Goal: Task Accomplishment & Management: Use online tool/utility

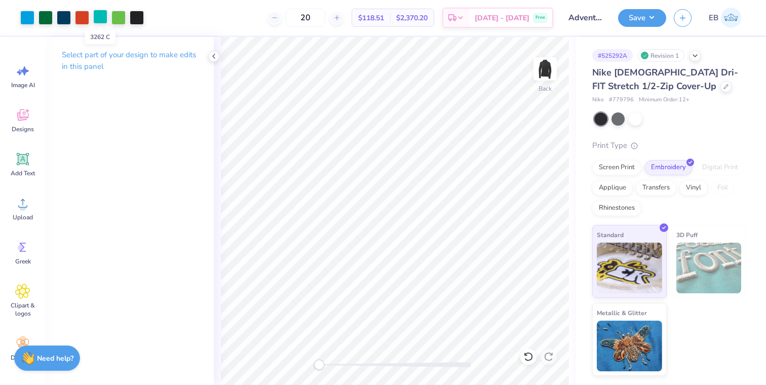
click at [98, 21] on div at bounding box center [100, 17] width 14 height 14
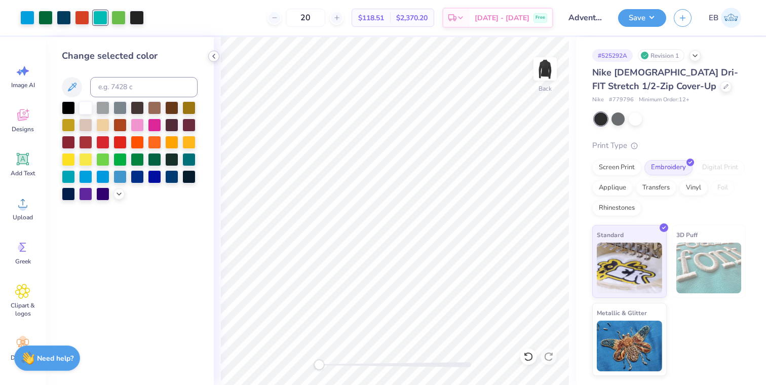
click at [215, 59] on icon at bounding box center [214, 56] width 8 height 8
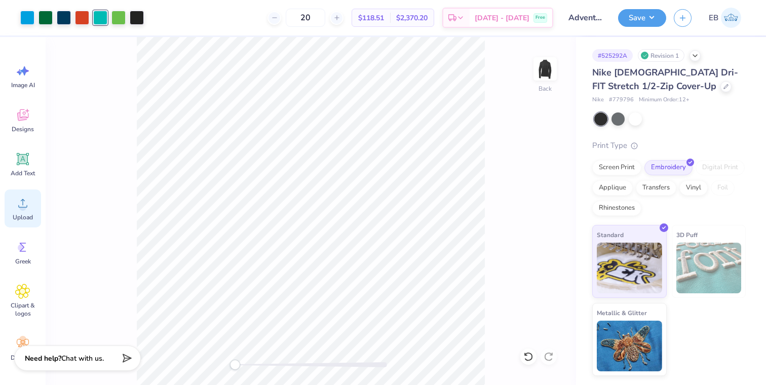
click at [27, 209] on icon at bounding box center [22, 202] width 15 height 15
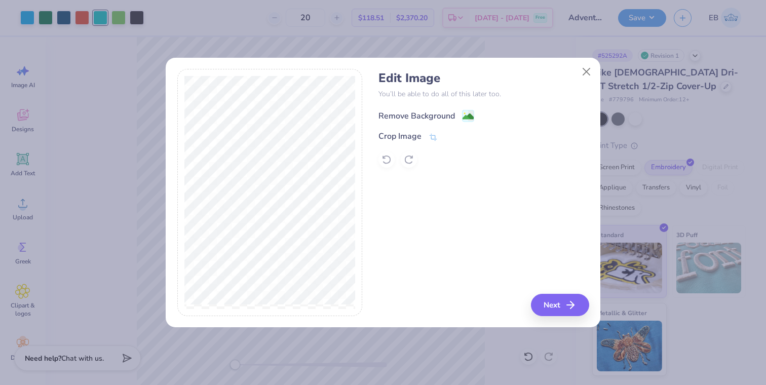
click at [466, 115] on image at bounding box center [467, 116] width 11 height 11
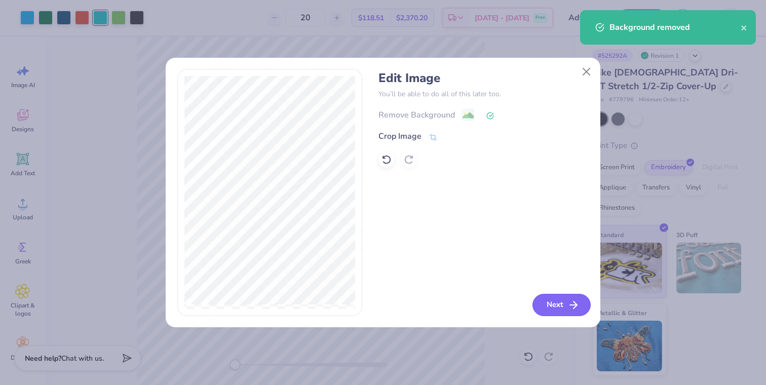
click at [559, 304] on button "Next" at bounding box center [561, 305] width 58 height 22
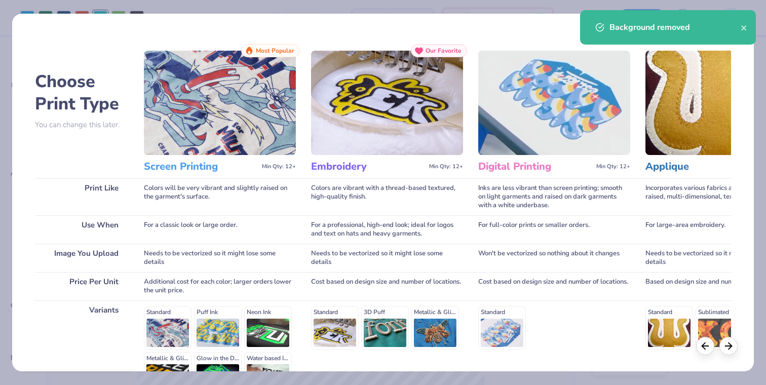
scroll to position [120, 0]
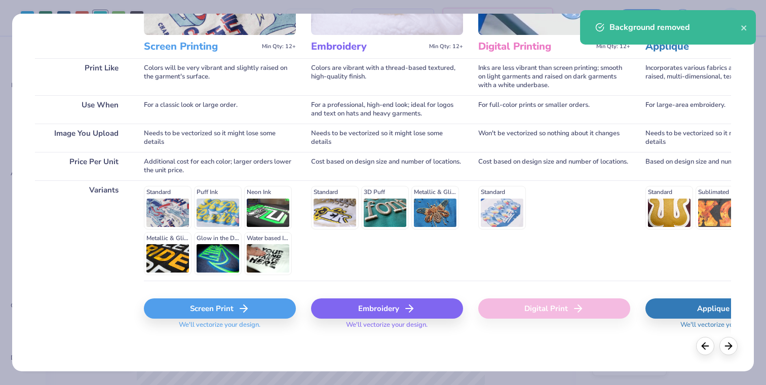
click at [390, 308] on div "Embroidery" at bounding box center [387, 308] width 152 height 20
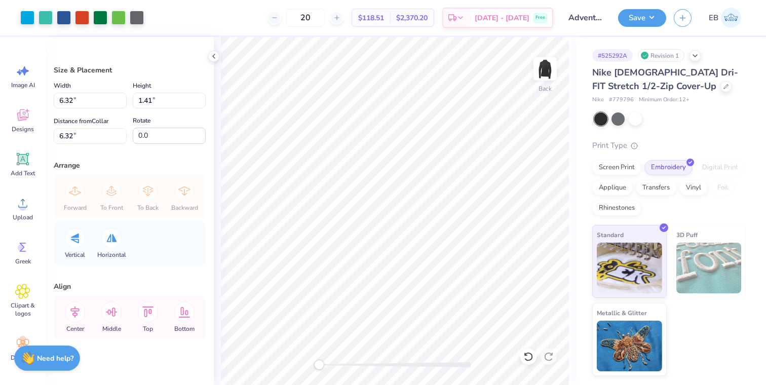
type input "5.35"
type input "1.19"
type input "6.53"
click at [419, 357] on div "Back" at bounding box center [395, 211] width 362 height 348
type input "4.43"
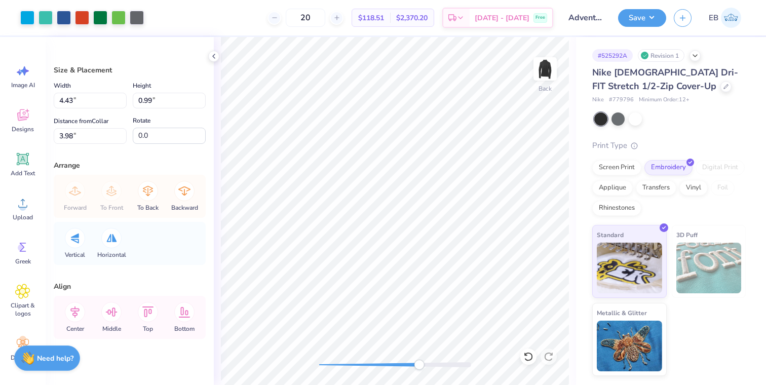
type input "0.99"
type input "3.98"
type input "4.86"
type input "1.09"
type input "2.41"
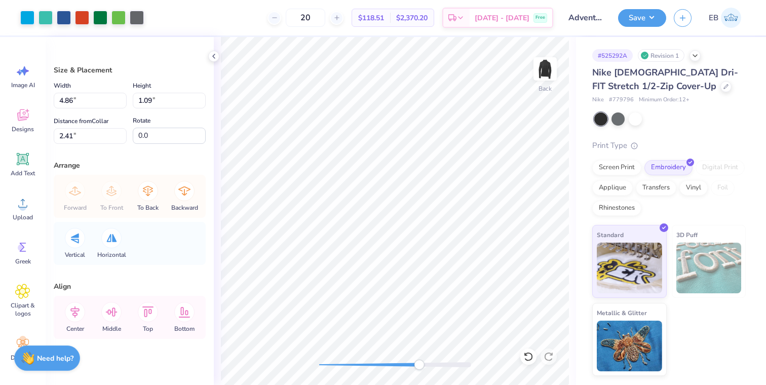
type input "5.01"
type input "1.12"
type input "2.44"
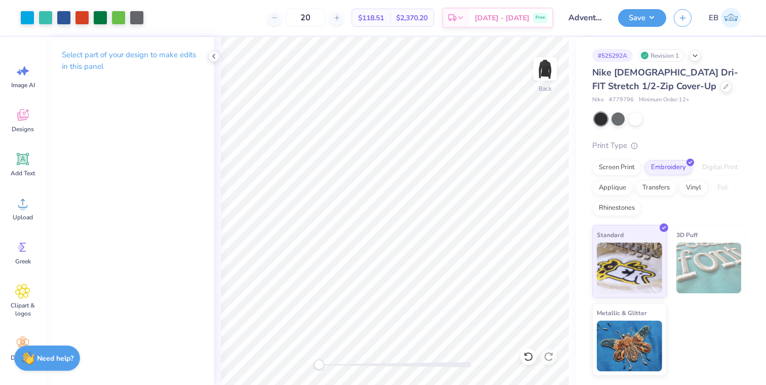
click at [280, 341] on div "Back" at bounding box center [395, 211] width 362 height 348
click at [589, 62] on div "# 525292A Revision 1 Nike Ladies Dri-FIT Stretch 1/2-Zip Cover-Up Nike # 779796…" at bounding box center [671, 206] width 190 height 339
click at [648, 23] on button "Save" at bounding box center [642, 17] width 48 height 18
click at [587, 25] on input "Adventists Health Quarter zip" at bounding box center [586, 18] width 50 height 20
click at [587, 19] on input "Adventists Health Quarter zip" at bounding box center [586, 18] width 50 height 20
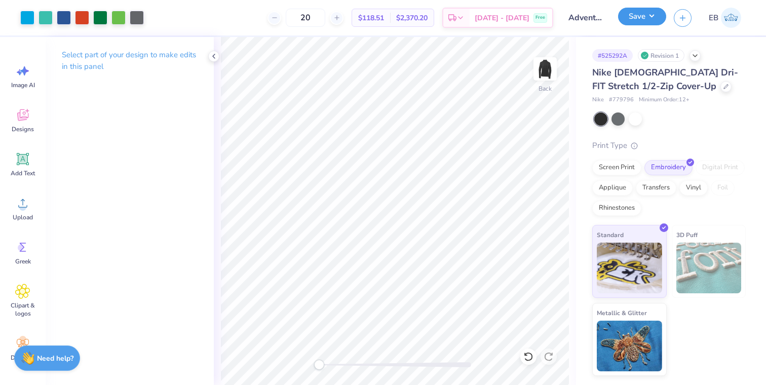
click at [645, 14] on button "Save" at bounding box center [642, 17] width 48 height 18
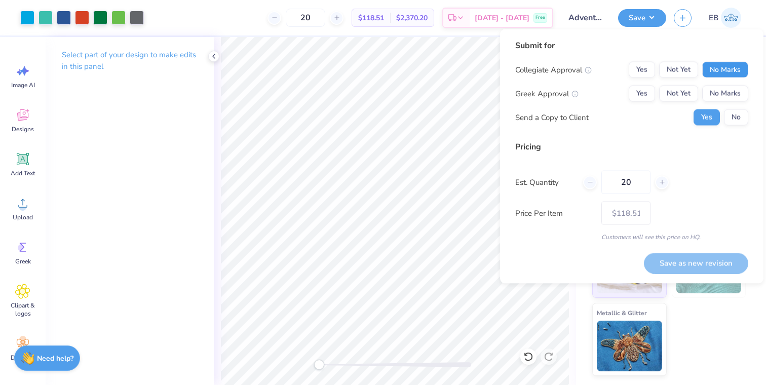
click at [723, 67] on button "No Marks" at bounding box center [725, 70] width 46 height 16
click at [721, 98] on button "No Marks" at bounding box center [725, 94] width 46 height 16
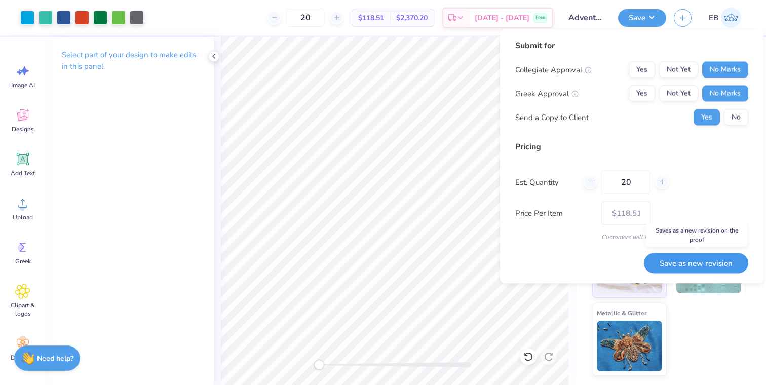
click at [697, 265] on button "Save as new revision" at bounding box center [696, 263] width 104 height 21
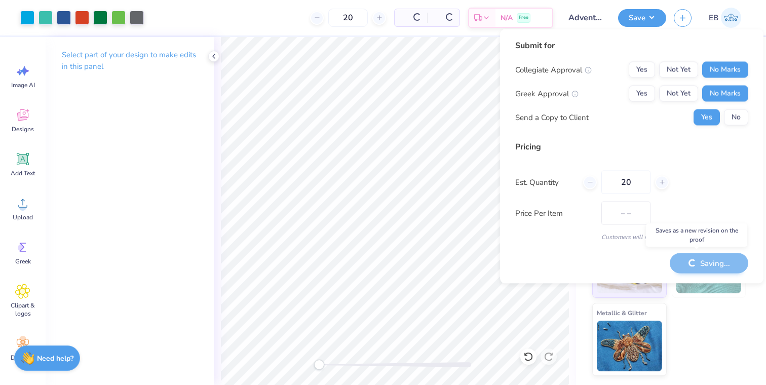
type input "$118.51"
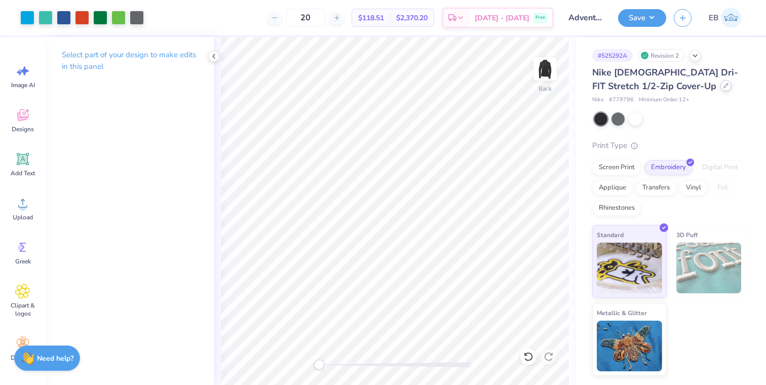
click at [720, 87] on div at bounding box center [725, 85] width 11 height 11
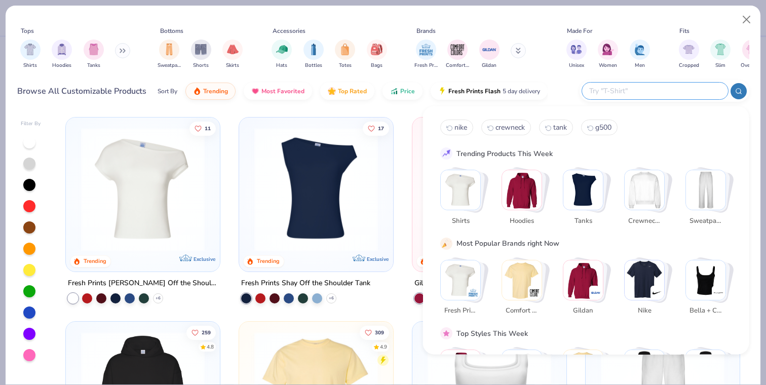
click at [664, 90] on input "text" at bounding box center [654, 91] width 133 height 12
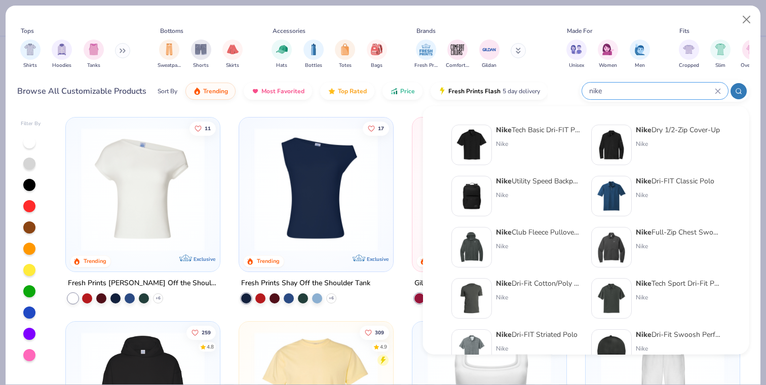
type input "nike"
click at [670, 127] on div "Nike Dry 1/2-Zip Cover-Up" at bounding box center [678, 130] width 84 height 11
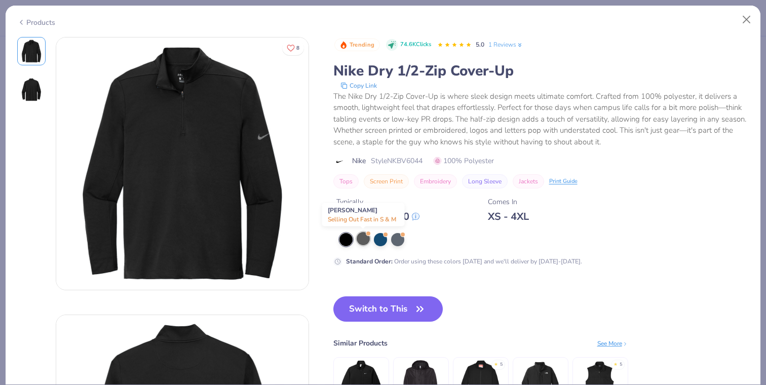
click at [365, 241] on div at bounding box center [362, 238] width 13 height 13
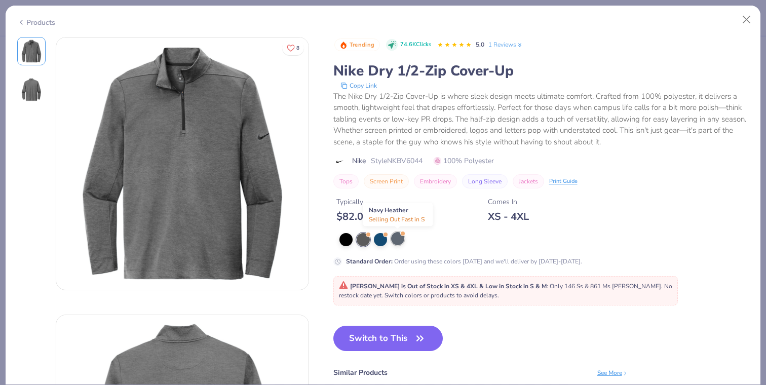
click at [400, 241] on div at bounding box center [397, 238] width 13 height 13
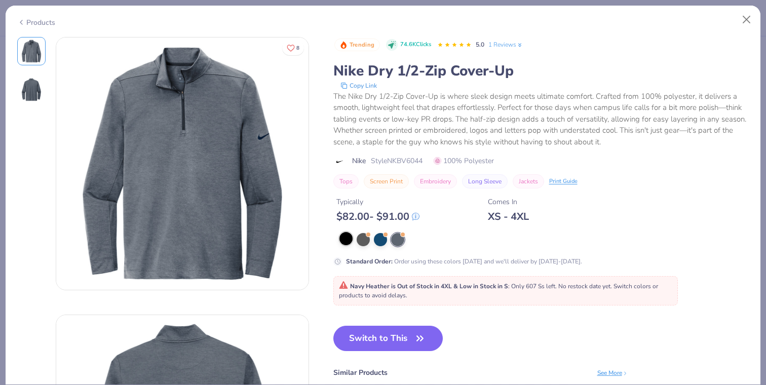
click at [347, 242] on div at bounding box center [345, 238] width 13 height 13
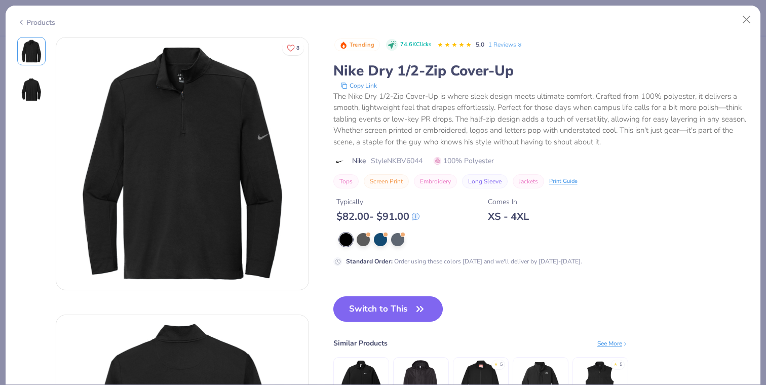
click at [388, 303] on button "Switch to This" at bounding box center [388, 308] width 110 height 25
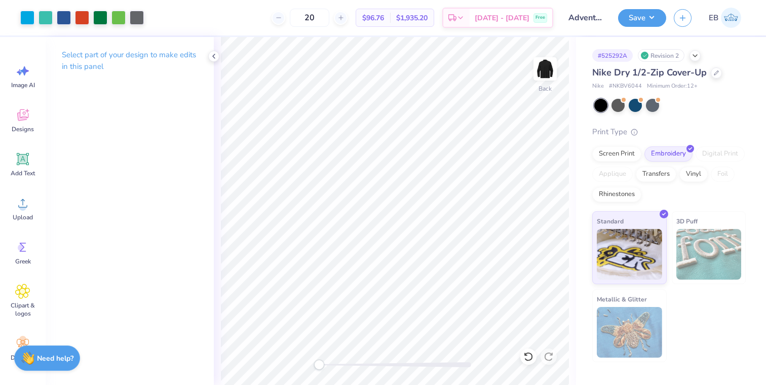
click at [638, 26] on div "Save EB" at bounding box center [692, 17] width 148 height 35
click at [644, 18] on button "Save" at bounding box center [642, 17] width 48 height 18
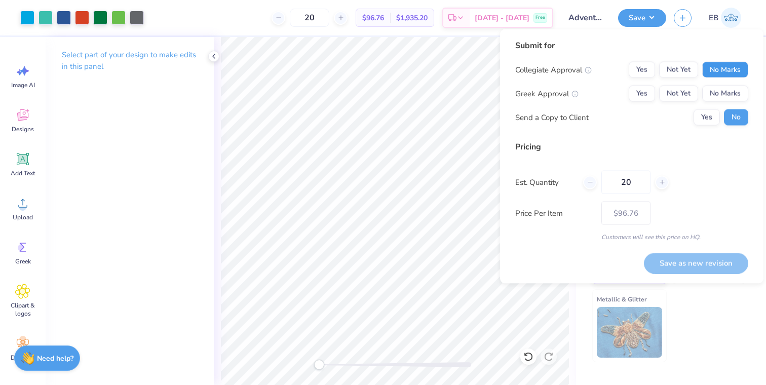
click at [728, 71] on button "No Marks" at bounding box center [725, 70] width 46 height 16
click at [728, 90] on button "No Marks" at bounding box center [725, 94] width 46 height 16
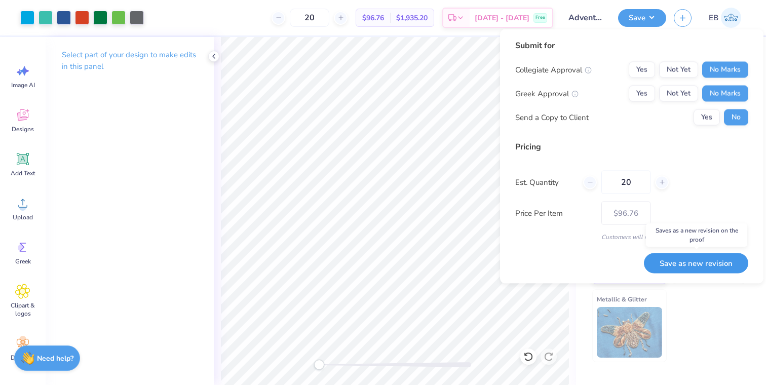
click at [690, 261] on button "Save as new revision" at bounding box center [696, 263] width 104 height 21
type input "$96.76"
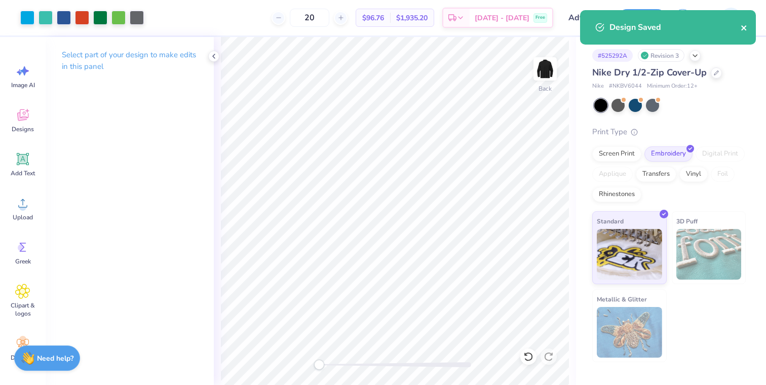
click at [743, 28] on icon "close" at bounding box center [743, 27] width 5 height 5
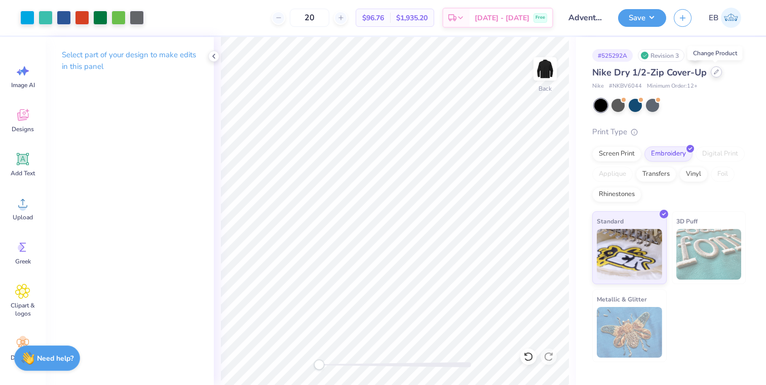
click at [713, 75] on div at bounding box center [715, 71] width 11 height 11
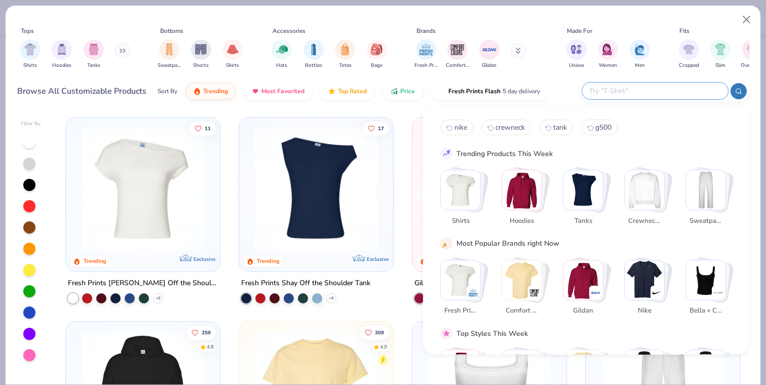
click at [684, 93] on input "text" at bounding box center [654, 91] width 133 height 12
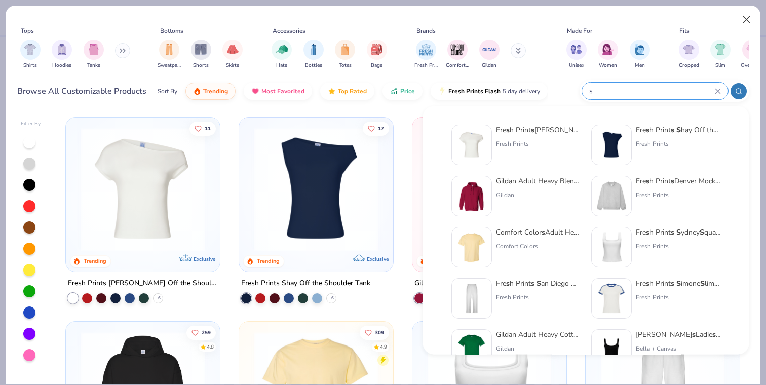
type input "s"
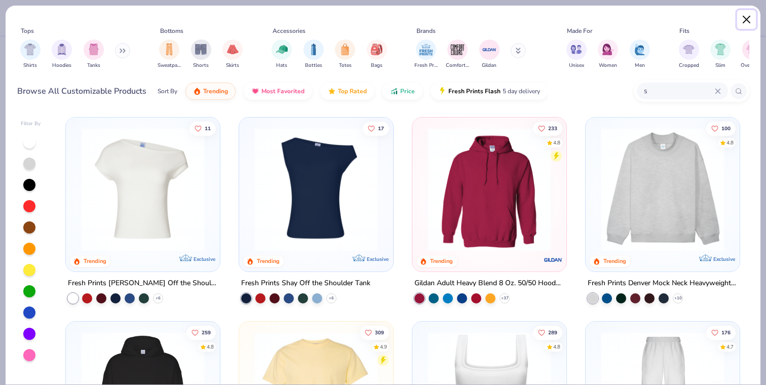
click at [745, 19] on button "Close" at bounding box center [746, 19] width 19 height 19
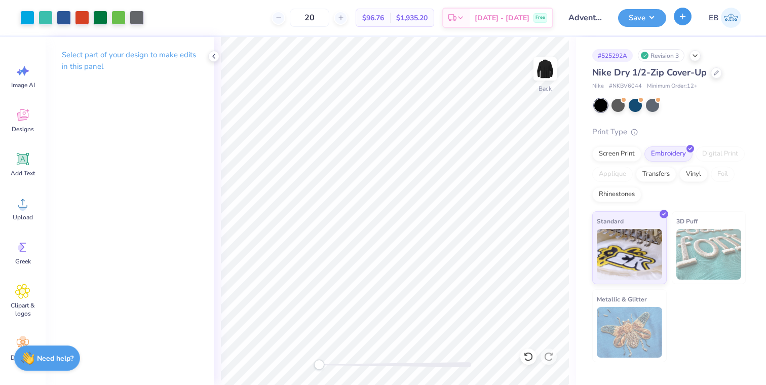
click at [681, 18] on icon "button" at bounding box center [682, 16] width 9 height 9
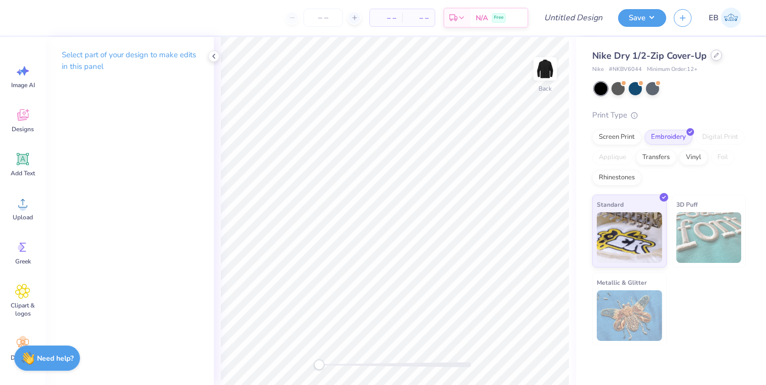
click at [711, 56] on div at bounding box center [715, 55] width 11 height 11
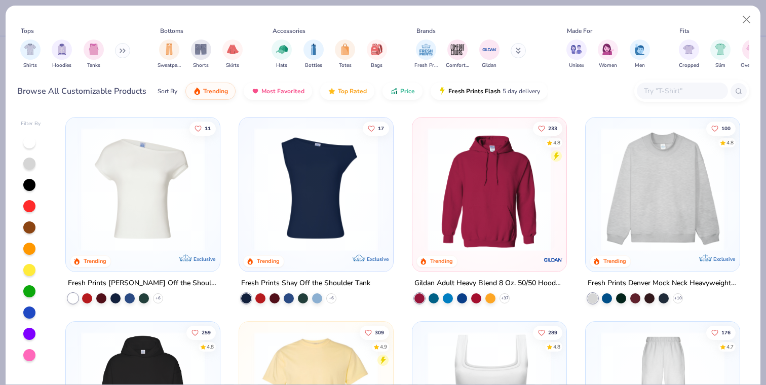
click at [658, 89] on input "text" at bounding box center [682, 91] width 78 height 12
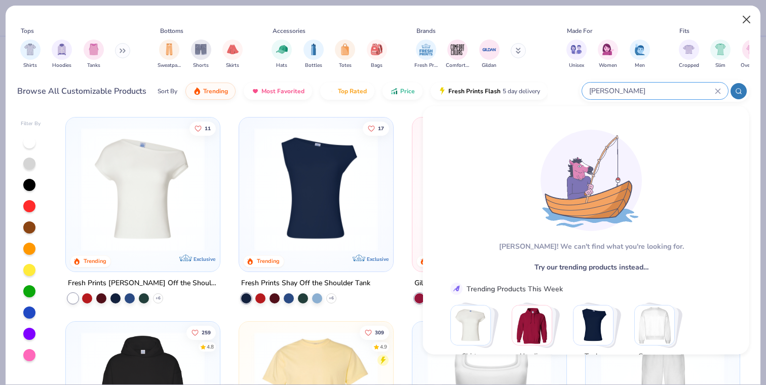
type input "stanley"
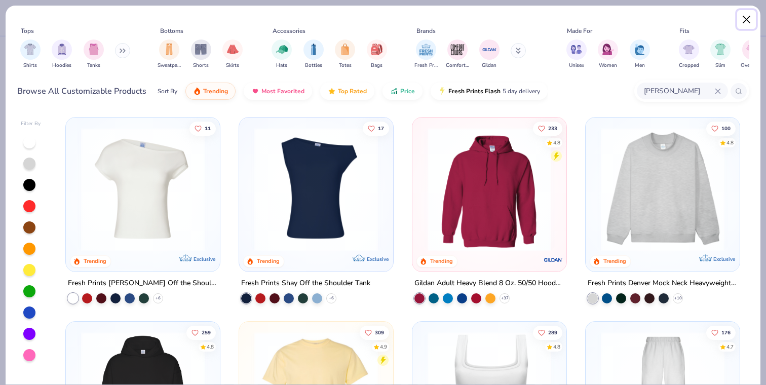
click at [746, 18] on button "Close" at bounding box center [746, 19] width 19 height 19
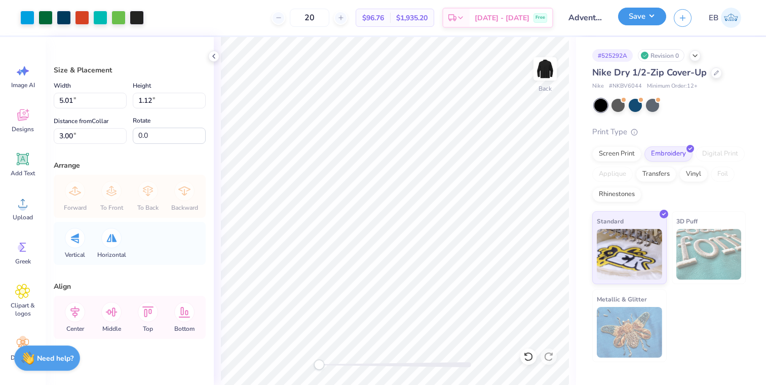
click at [648, 21] on button "Save" at bounding box center [642, 17] width 48 height 18
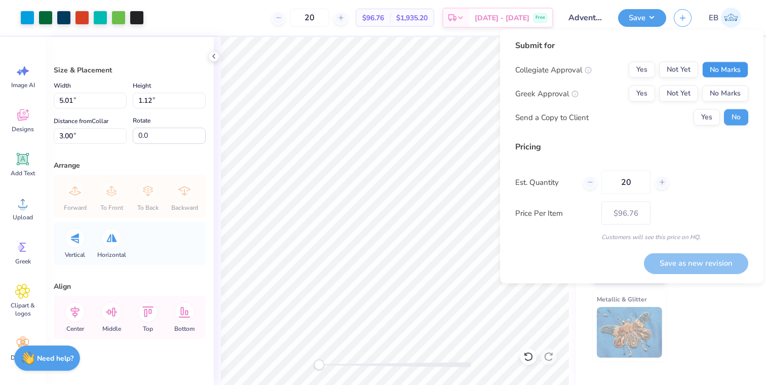
click at [724, 73] on button "No Marks" at bounding box center [725, 70] width 46 height 16
click at [724, 87] on button "No Marks" at bounding box center [725, 94] width 46 height 16
click at [669, 260] on button "Save as new revision" at bounding box center [696, 263] width 104 height 21
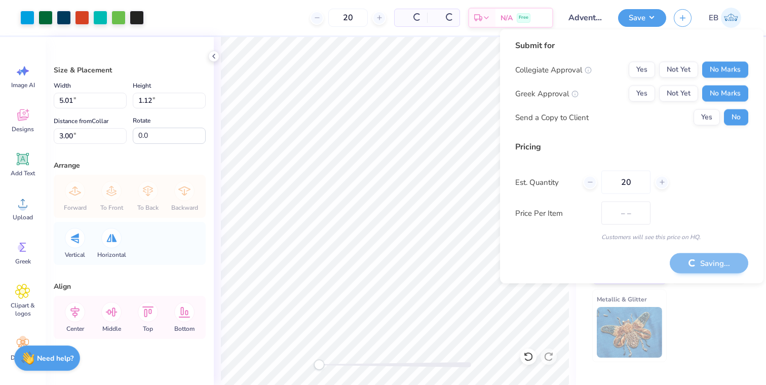
type input "$96.76"
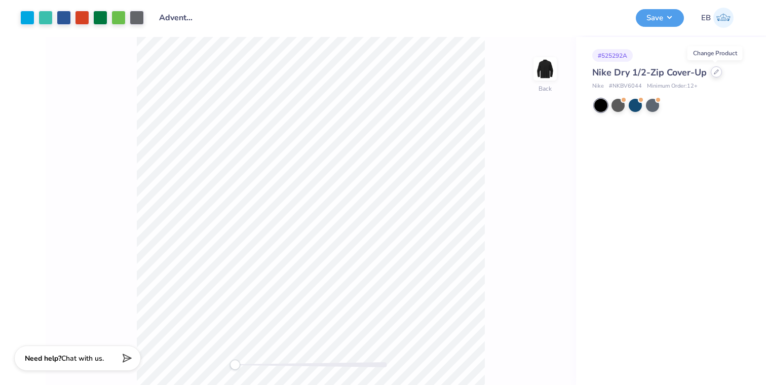
click at [713, 72] on icon at bounding box center [715, 71] width 5 height 5
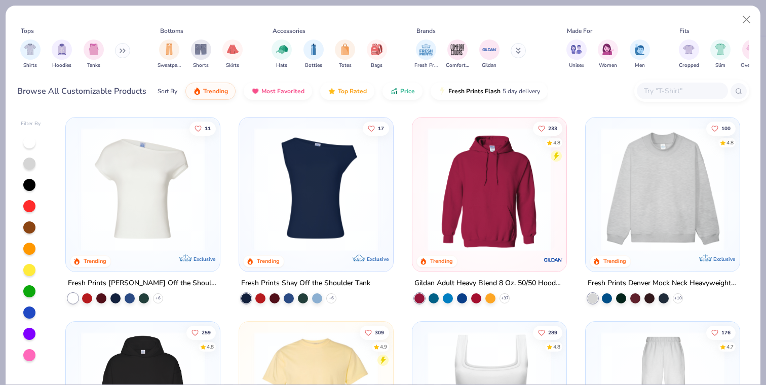
click at [665, 88] on input "text" at bounding box center [682, 91] width 78 height 12
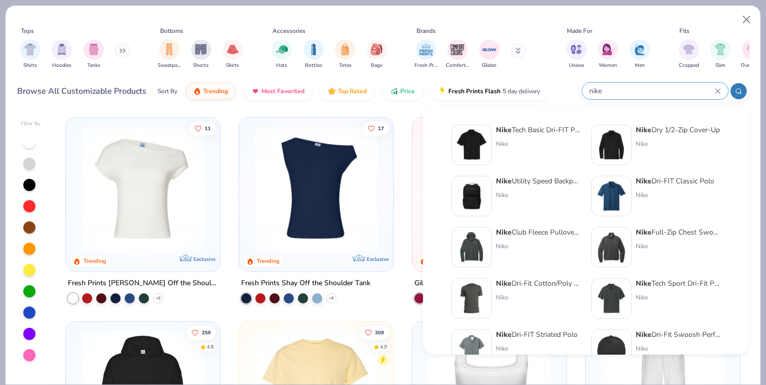
scroll to position [416, 0]
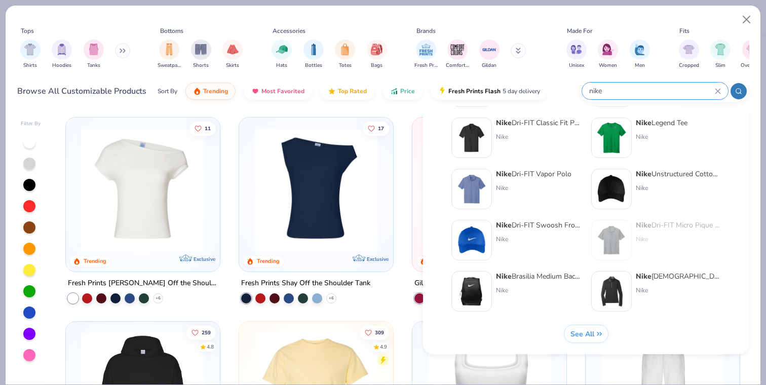
type input "nike"
click at [644, 290] on div "Nike" at bounding box center [678, 290] width 85 height 9
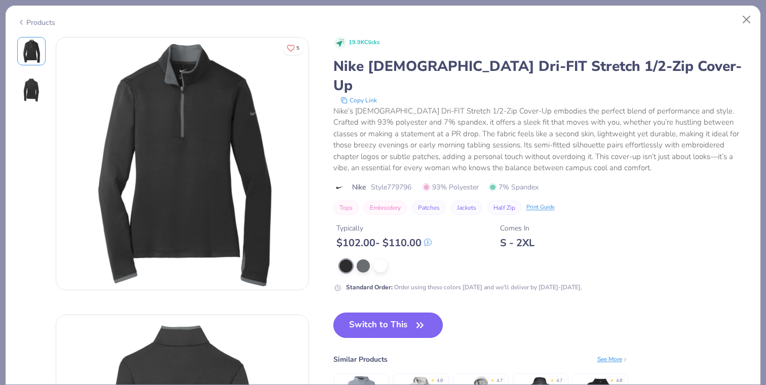
click at [400, 312] on button "Switch to This" at bounding box center [388, 324] width 110 height 25
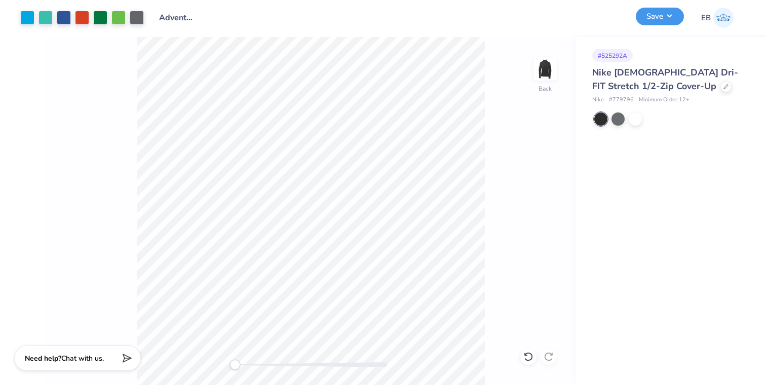
click at [653, 22] on button "Save" at bounding box center [660, 17] width 48 height 18
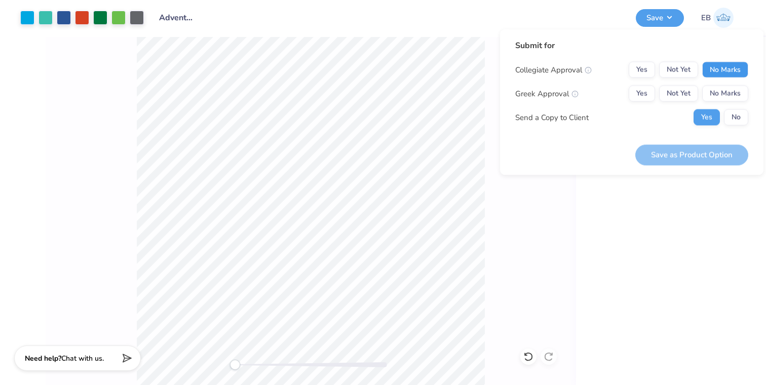
click at [732, 71] on button "No Marks" at bounding box center [725, 70] width 46 height 16
click at [732, 91] on button "No Marks" at bounding box center [725, 94] width 46 height 16
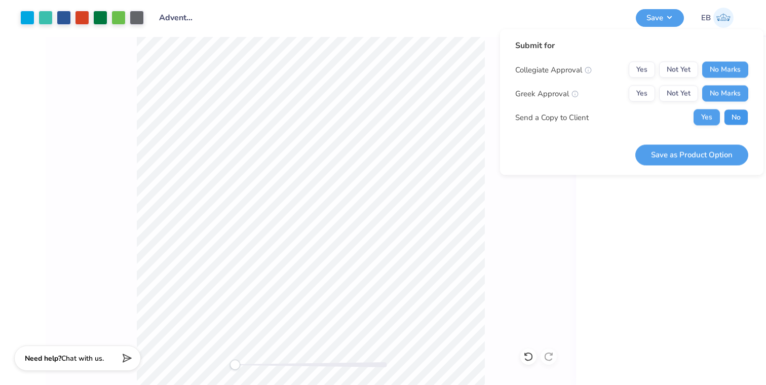
click at [730, 123] on button "No" at bounding box center [736, 117] width 24 height 16
click at [713, 156] on button "Save as Product Option" at bounding box center [691, 154] width 113 height 21
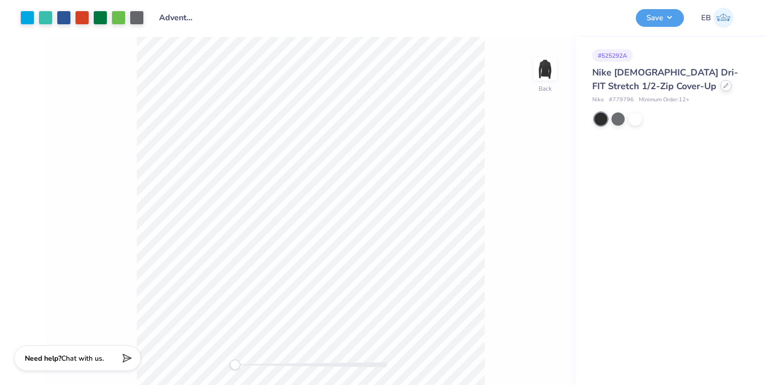
click at [723, 87] on icon at bounding box center [725, 85] width 5 height 5
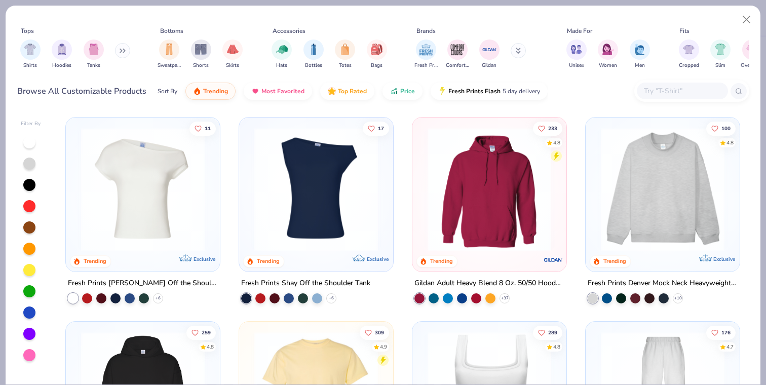
click at [659, 92] on input "text" at bounding box center [682, 91] width 78 height 12
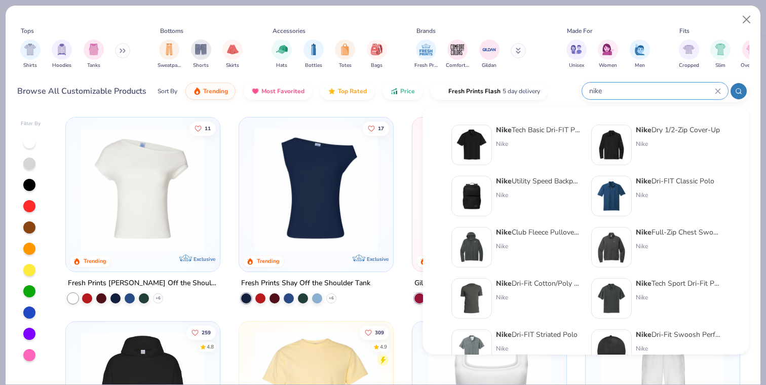
type input "nike"
click at [656, 125] on div "Nike Dry 1/2-Zip Cover-Up" at bounding box center [678, 130] width 84 height 11
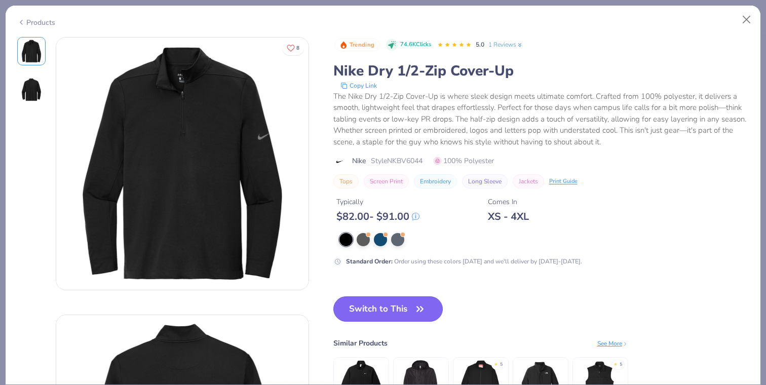
click at [415, 309] on icon "button" at bounding box center [420, 309] width 14 height 14
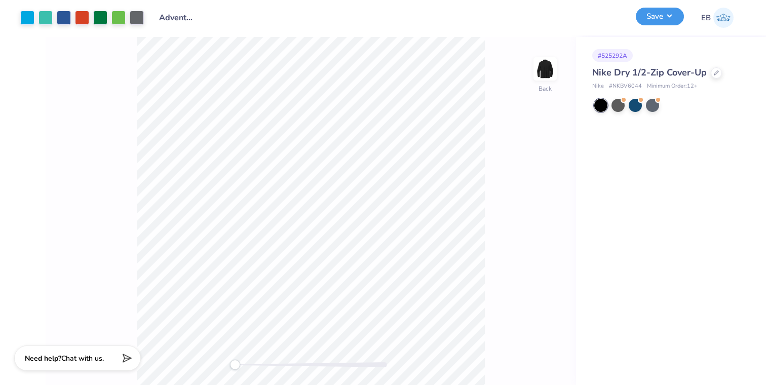
click at [658, 21] on button "Save" at bounding box center [660, 17] width 48 height 18
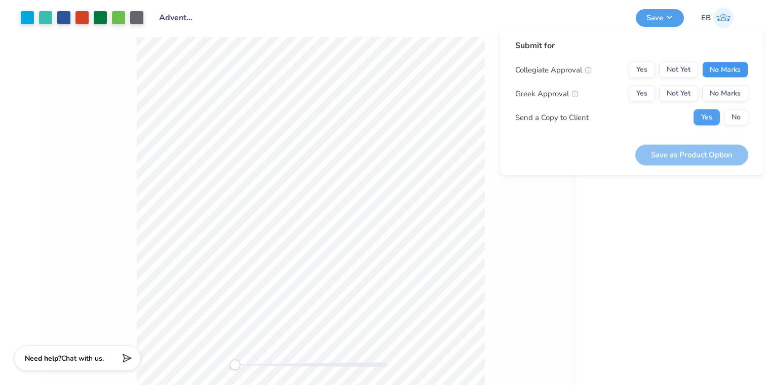
click at [727, 74] on button "No Marks" at bounding box center [725, 70] width 46 height 16
click at [727, 88] on button "No Marks" at bounding box center [725, 94] width 46 height 16
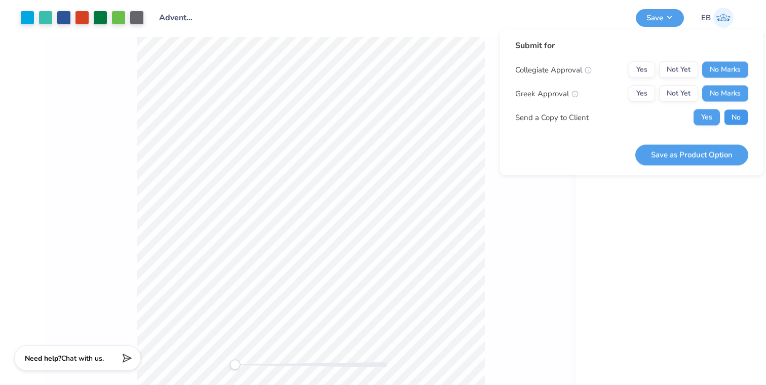
click at [733, 117] on button "No" at bounding box center [736, 117] width 24 height 16
click at [574, 245] on div "Back" at bounding box center [311, 211] width 530 height 348
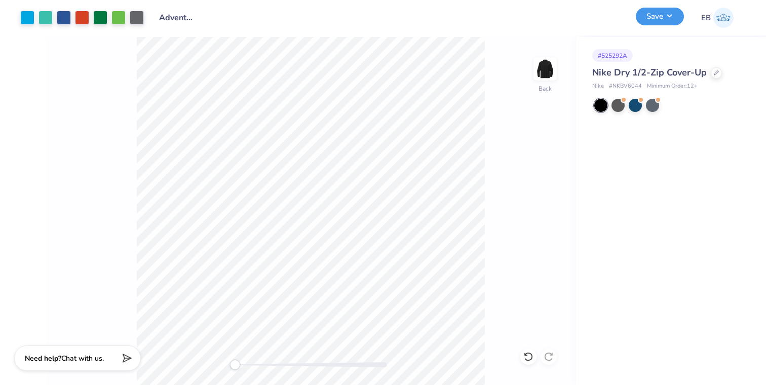
click at [662, 14] on button "Save" at bounding box center [660, 17] width 48 height 18
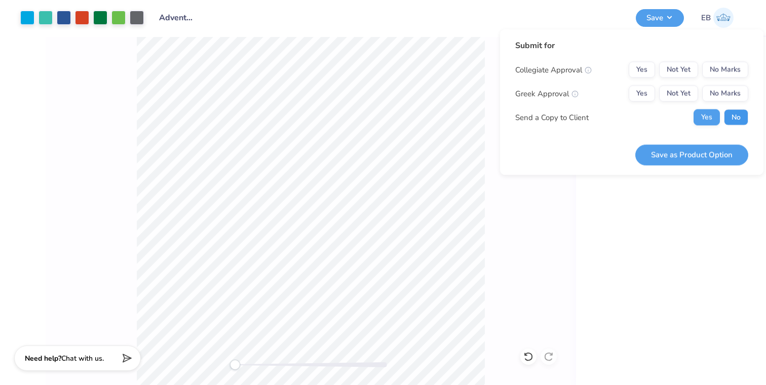
click at [731, 122] on button "No" at bounding box center [736, 117] width 24 height 16
drag, startPoint x: 731, startPoint y: 89, endPoint x: 731, endPoint y: 78, distance: 11.1
click at [731, 89] on button "No Marks" at bounding box center [725, 94] width 46 height 16
click at [731, 65] on button "No Marks" at bounding box center [725, 70] width 46 height 16
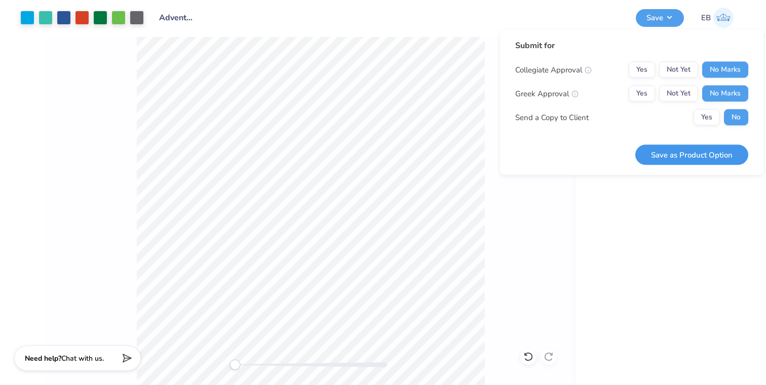
click at [701, 154] on button "Save as Product Option" at bounding box center [691, 154] width 113 height 21
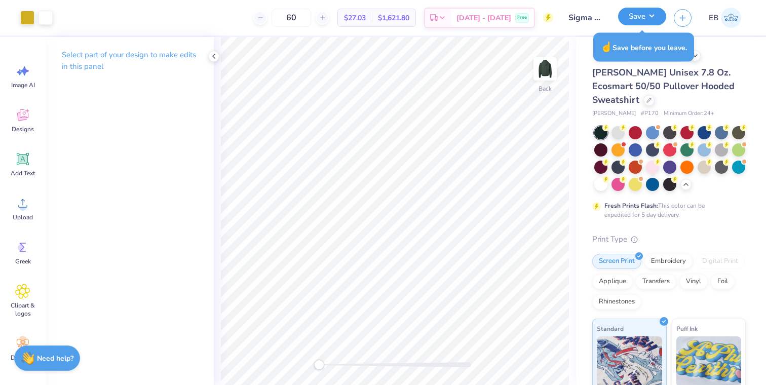
click at [638, 15] on button "Save" at bounding box center [642, 17] width 48 height 18
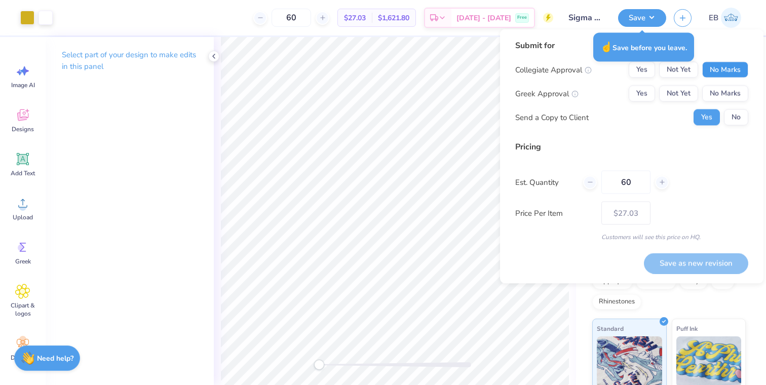
click at [725, 75] on button "No Marks" at bounding box center [725, 70] width 46 height 16
click at [725, 100] on button "No Marks" at bounding box center [725, 94] width 46 height 16
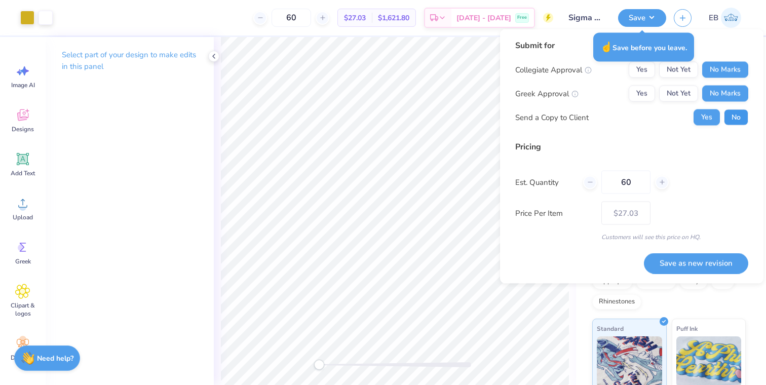
click at [739, 114] on button "No" at bounding box center [736, 117] width 24 height 16
click at [680, 265] on button "Save as new revision" at bounding box center [696, 263] width 104 height 21
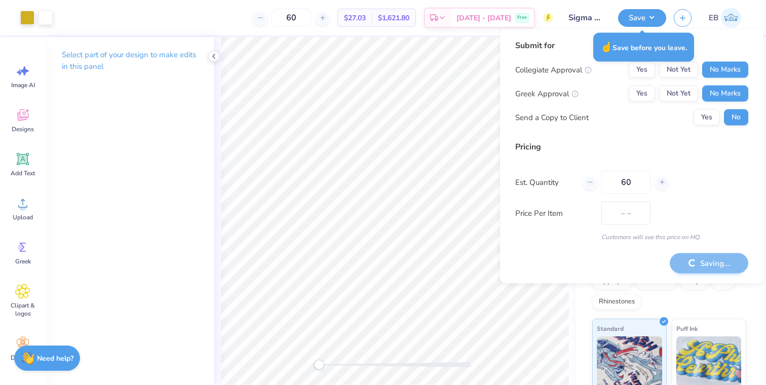
type input "$27.03"
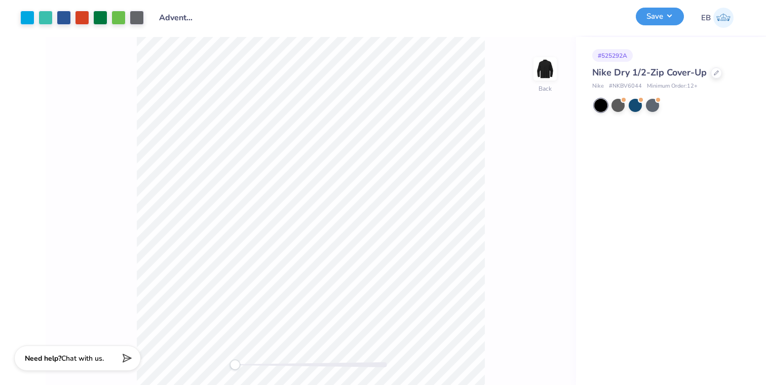
click at [668, 14] on button "Save" at bounding box center [660, 17] width 48 height 18
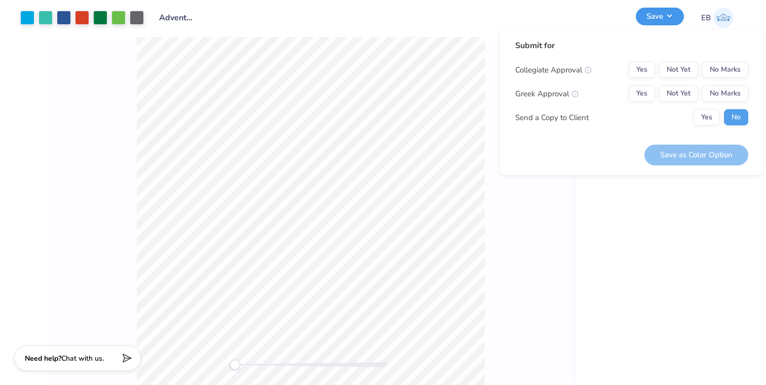
click at [668, 14] on button "Save" at bounding box center [660, 17] width 48 height 18
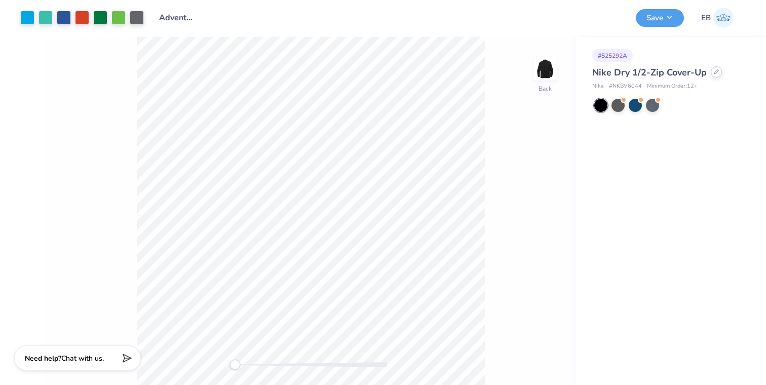
click at [711, 72] on div at bounding box center [715, 71] width 11 height 11
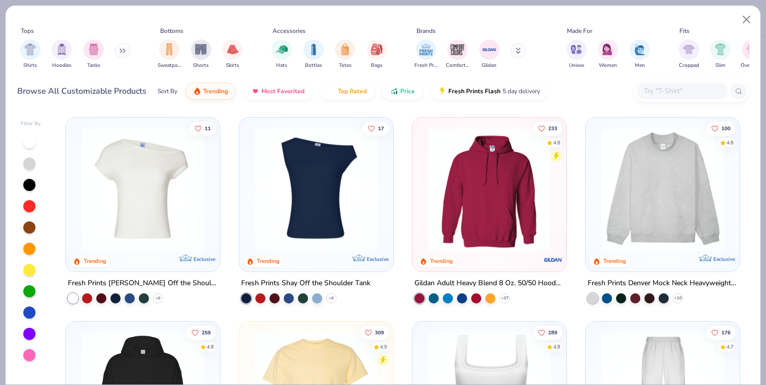
click at [693, 87] on input "text" at bounding box center [682, 91] width 78 height 12
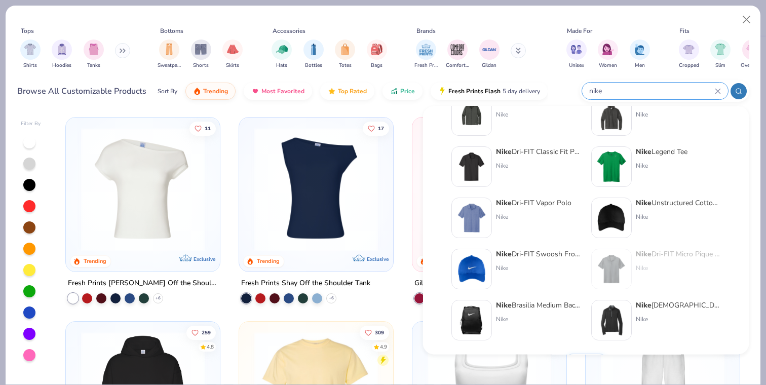
scroll to position [416, 0]
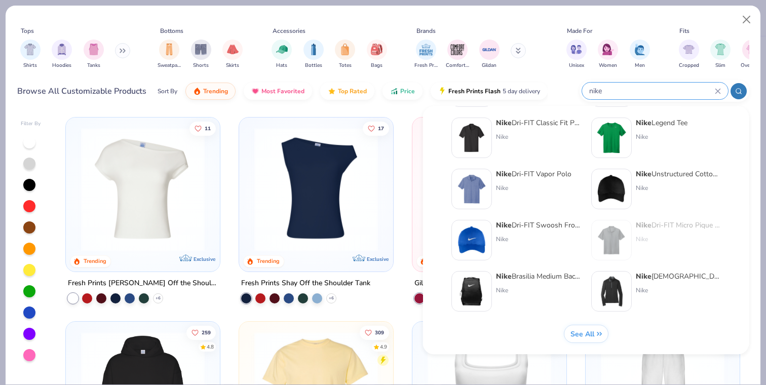
type input "nike"
click at [650, 279] on div "Nike Ladies Dri-FIT Stretch 1/2-Zip Cover-Up" at bounding box center [678, 276] width 85 height 11
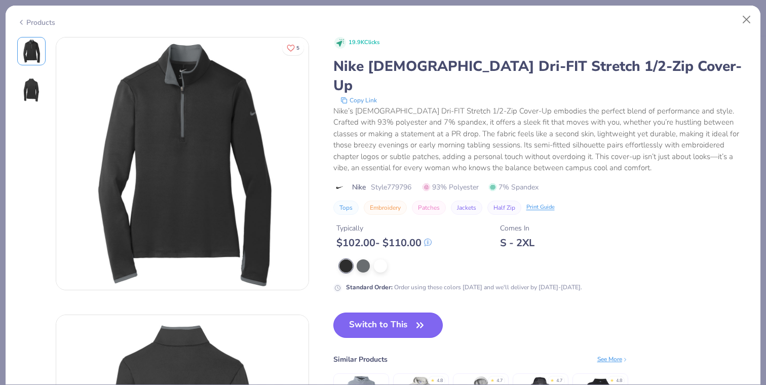
click at [398, 312] on button "Switch to This" at bounding box center [388, 324] width 110 height 25
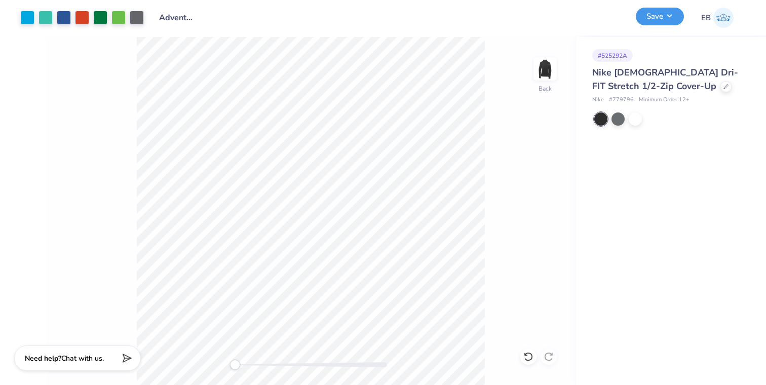
click at [671, 20] on button "Save" at bounding box center [660, 17] width 48 height 18
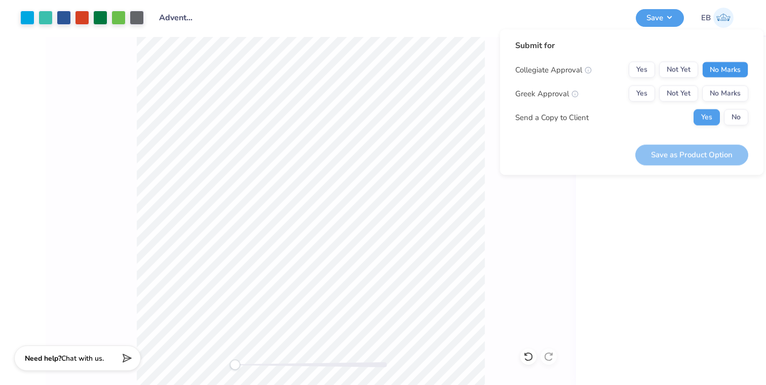
click at [723, 77] on button "No Marks" at bounding box center [725, 70] width 46 height 16
click at [724, 91] on button "No Marks" at bounding box center [725, 94] width 46 height 16
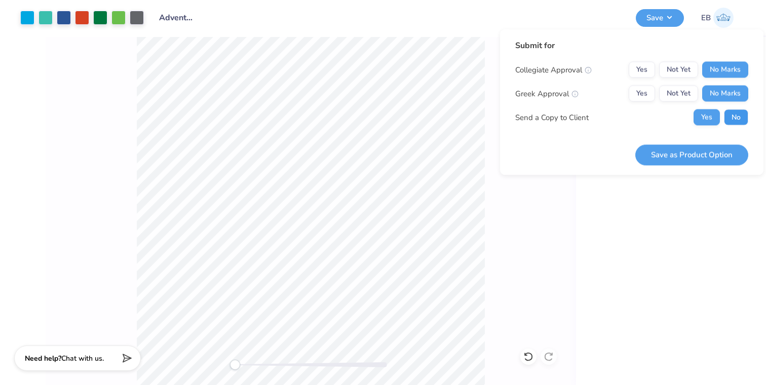
click at [737, 115] on button "No" at bounding box center [736, 117] width 24 height 16
click at [701, 160] on button "Save as Product Option" at bounding box center [691, 154] width 113 height 21
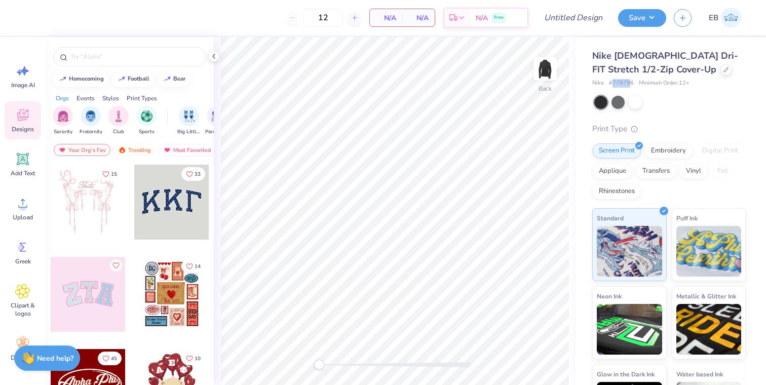
drag, startPoint x: 628, startPoint y: 84, endPoint x: 612, endPoint y: 84, distance: 16.7
click at [612, 84] on span "# 779796" at bounding box center [621, 83] width 25 height 9
click at [331, 15] on input "12" at bounding box center [322, 18] width 39 height 18
type input "1"
type input "30"
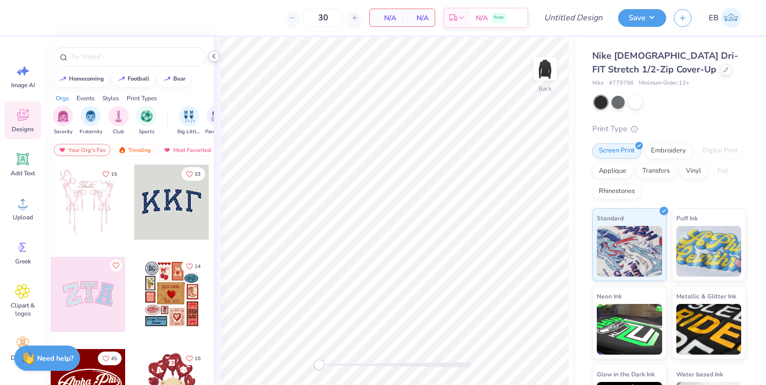
click at [215, 58] on icon at bounding box center [214, 56] width 8 height 8
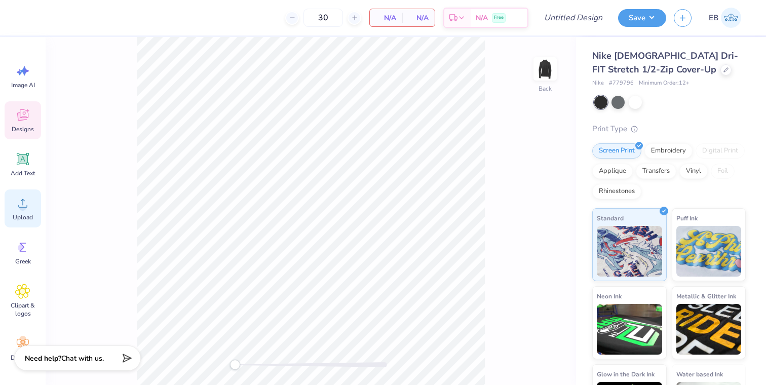
click at [28, 210] on icon at bounding box center [22, 202] width 15 height 15
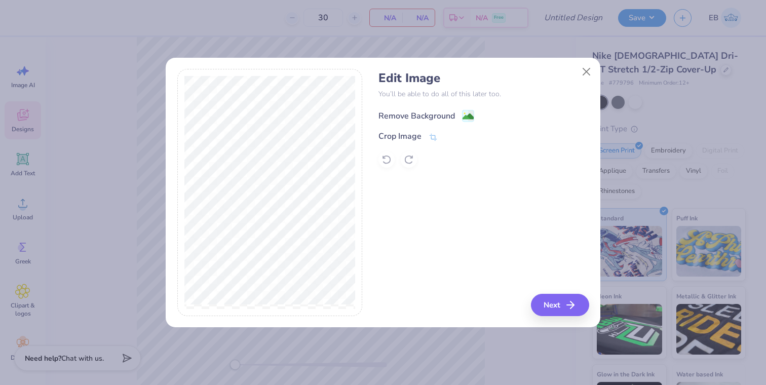
click at [448, 117] on div "Remove Background" at bounding box center [416, 116] width 76 height 12
click at [553, 305] on div "Edit Image You’ll be able to do all of this later too. Remove Background Crop I…" at bounding box center [483, 192] width 210 height 247
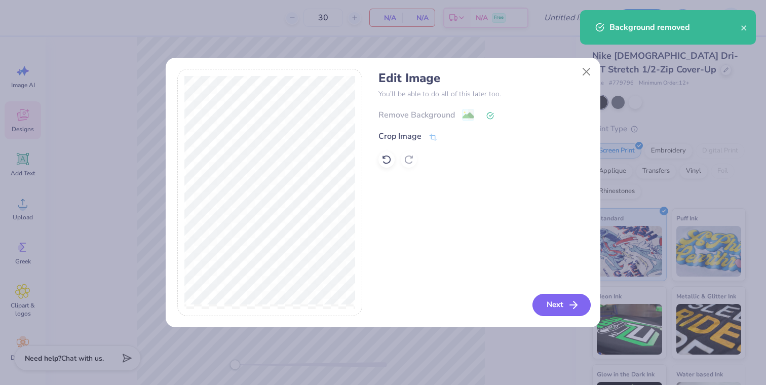
click at [557, 302] on button "Next" at bounding box center [561, 305] width 58 height 22
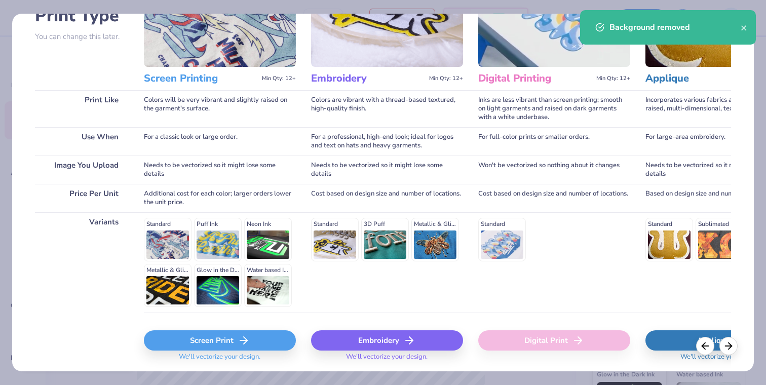
scroll to position [120, 0]
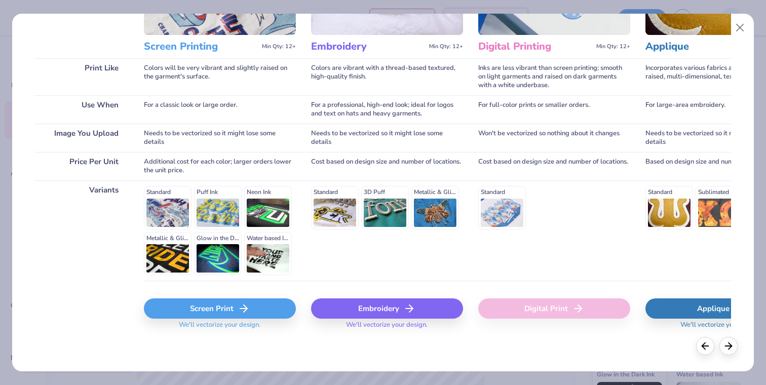
click at [378, 298] on div "Embroidery" at bounding box center [387, 308] width 152 height 20
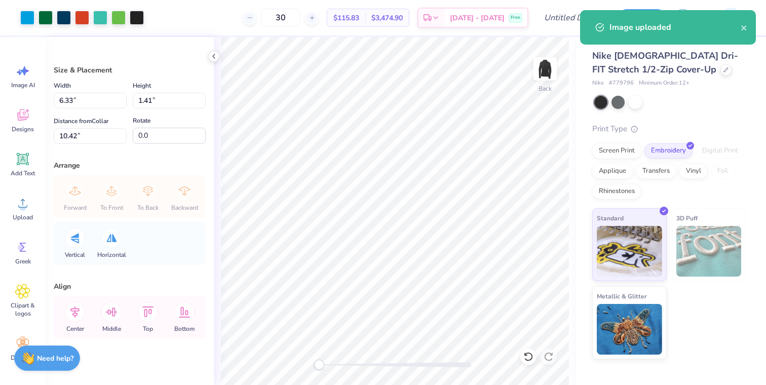
type input "4.37"
type input "0.98"
type input "10.85"
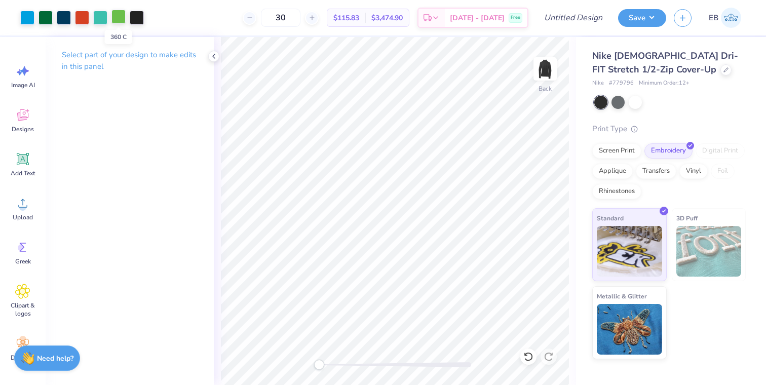
click at [121, 19] on div at bounding box center [118, 17] width 14 height 14
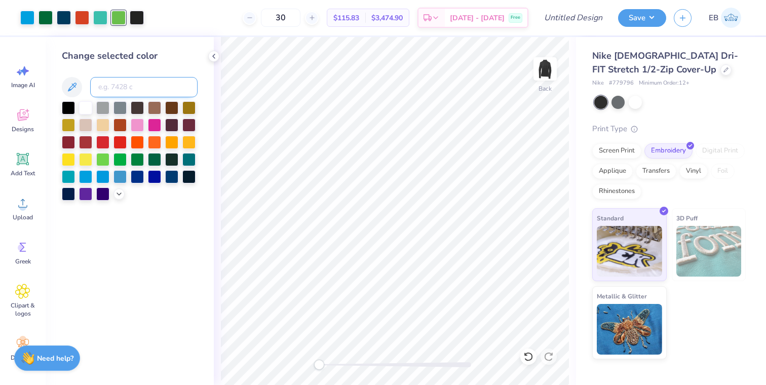
click at [115, 84] on input at bounding box center [143, 87] width 107 height 20
type input "349"
click at [107, 19] on div at bounding box center [100, 17] width 14 height 14
click at [118, 87] on input at bounding box center [143, 87] width 107 height 20
type input "302"
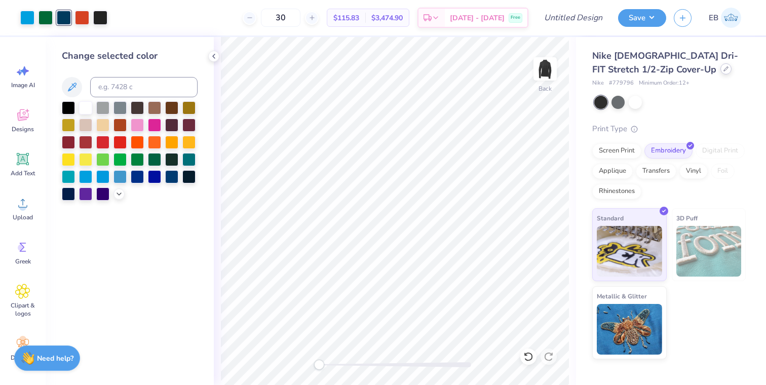
click at [724, 69] on icon at bounding box center [726, 69] width 4 height 4
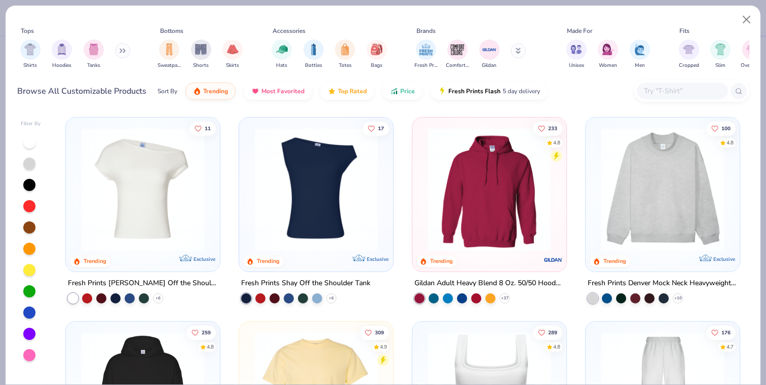
click at [662, 90] on input "text" at bounding box center [682, 91] width 78 height 12
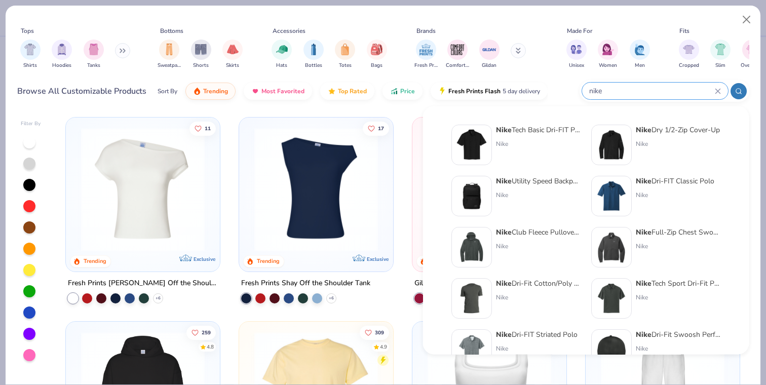
type input "nike"
click at [681, 133] on div "Nike Dry 1/2-Zip Cover-Up" at bounding box center [678, 130] width 84 height 11
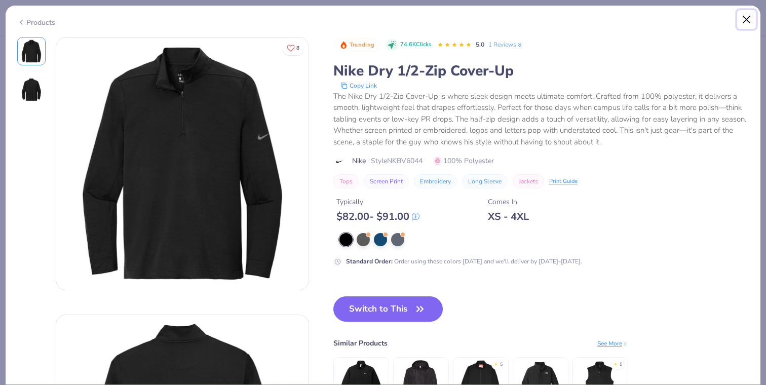
click at [747, 23] on button "Close" at bounding box center [746, 19] width 19 height 19
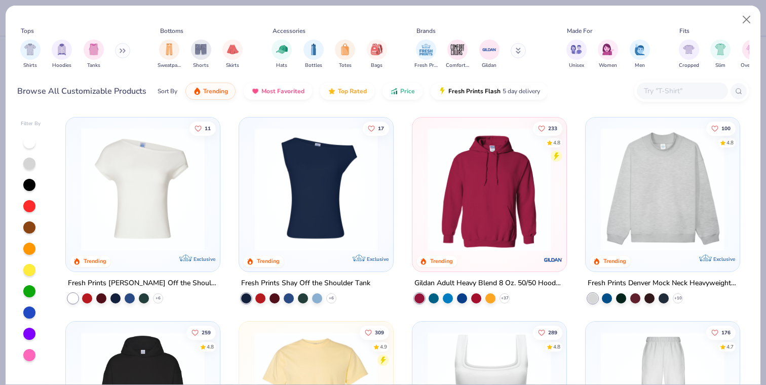
click at [681, 92] on input "text" at bounding box center [682, 91] width 78 height 12
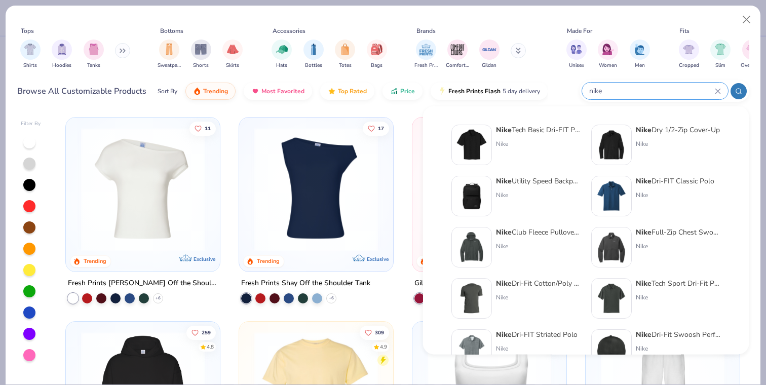
scroll to position [416, 0]
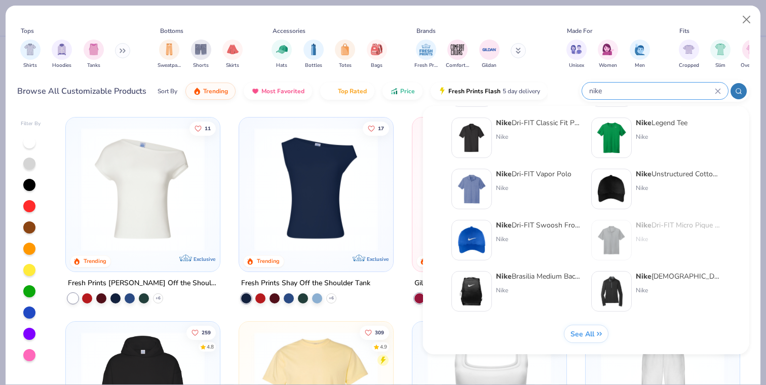
type input "nike"
click at [644, 280] on strong "Nike" at bounding box center [644, 277] width 16 height 10
